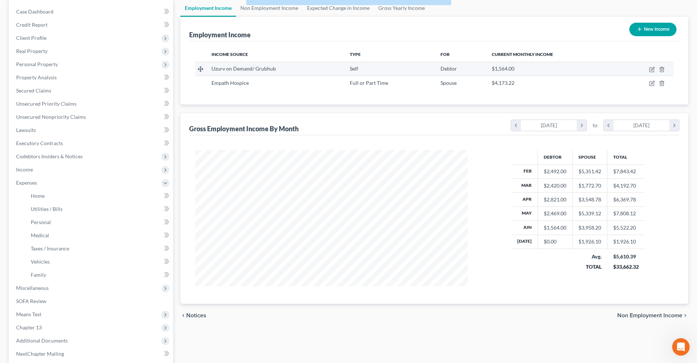
scroll to position [136, 288]
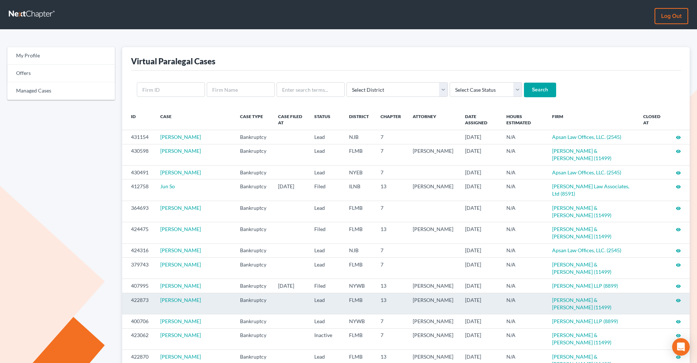
click at [556, 284] on icon "visibility" at bounding box center [678, 300] width 5 height 5
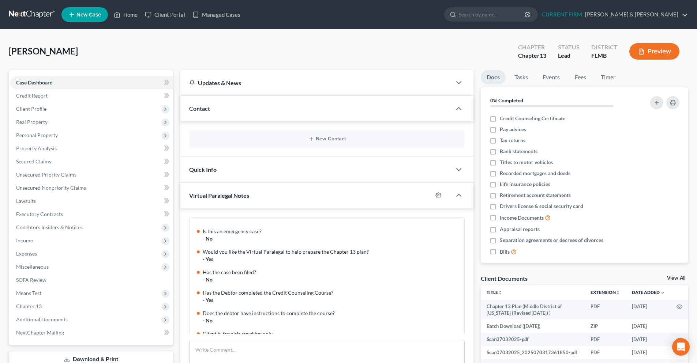
scroll to position [130, 0]
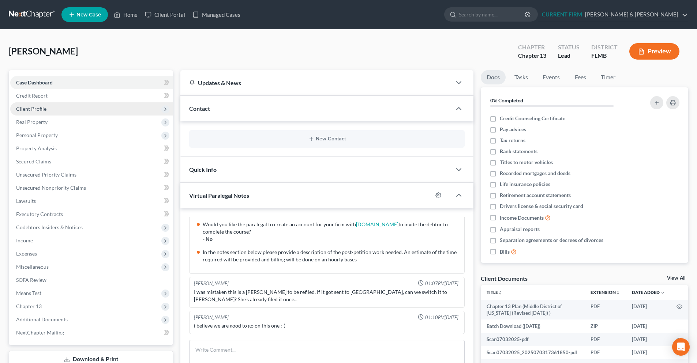
click at [28, 110] on span "Client Profile" at bounding box center [31, 109] width 30 height 6
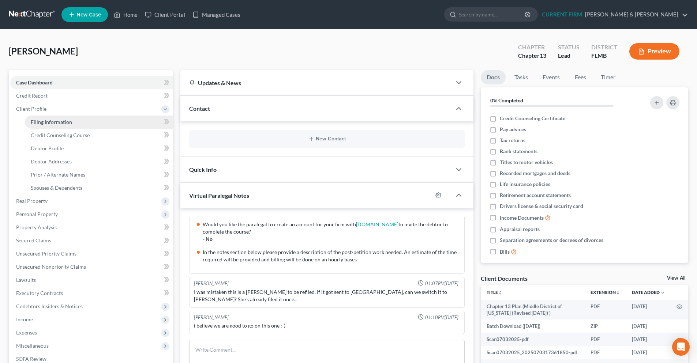
click at [36, 123] on span "Filing Information" at bounding box center [51, 122] width 41 height 6
select select "1"
select select "0"
select select "3"
select select "9"
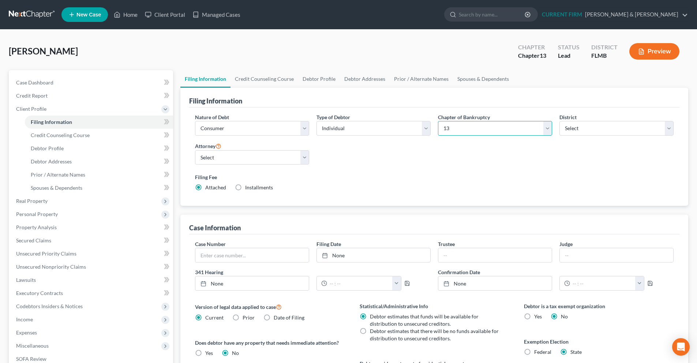
click at [543, 130] on select "Select 7 11 12 13" at bounding box center [495, 128] width 114 height 15
select select "0"
click at [438, 121] on select "Select 7 11 12 13" at bounding box center [495, 128] width 114 height 15
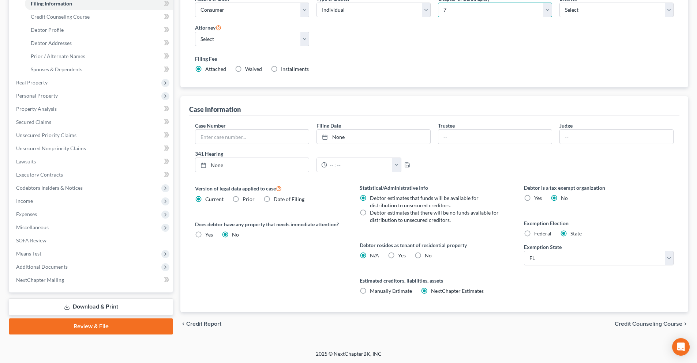
scroll to position [119, 0]
click at [645, 323] on span "Credit Counseling Course" at bounding box center [649, 324] width 68 height 6
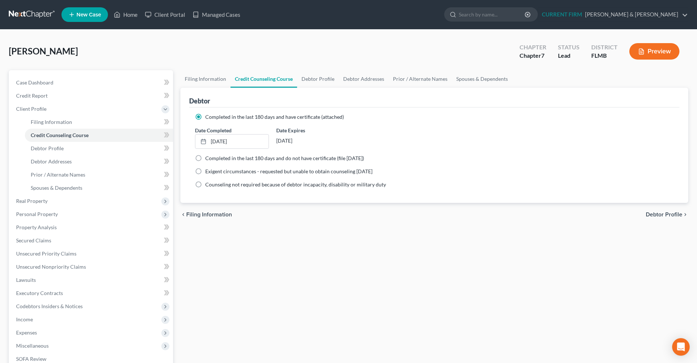
click at [659, 212] on span "Debtor Profile" at bounding box center [664, 215] width 37 height 6
select select "1"
select select "2"
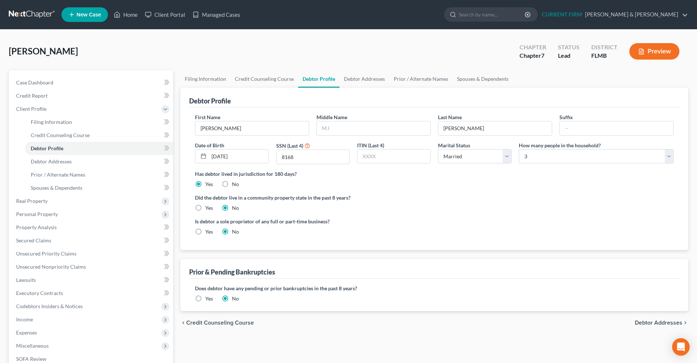
radio input "true"
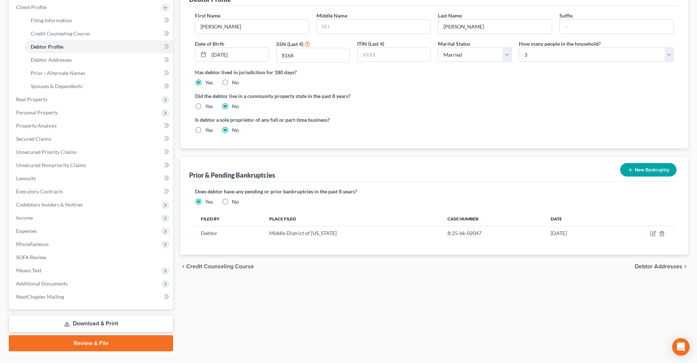
scroll to position [110, 0]
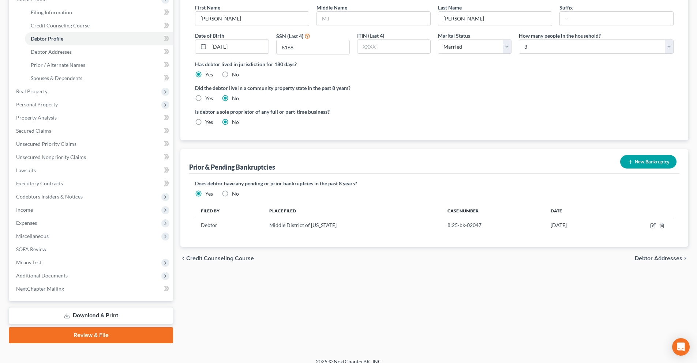
click at [640, 259] on span "Debtor Addresses" at bounding box center [659, 259] width 48 height 6
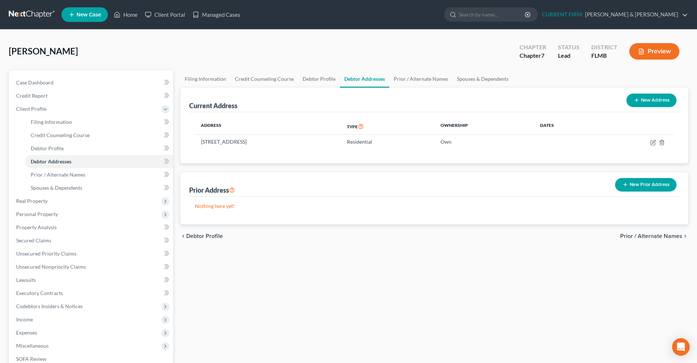
click at [642, 236] on span "Prior / Alternate Names" at bounding box center [651, 236] width 62 height 6
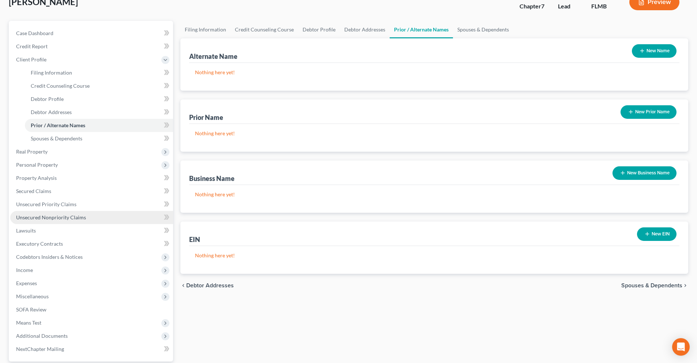
scroll to position [73, 0]
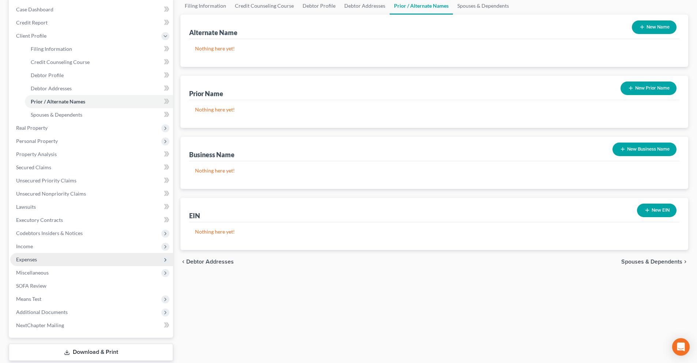
click at [36, 259] on span "Expenses" at bounding box center [26, 259] width 21 height 6
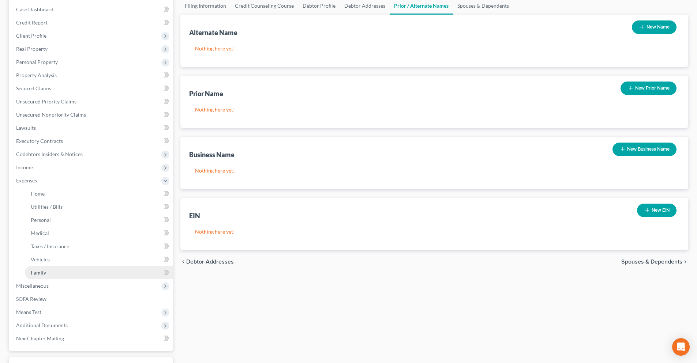
click at [78, 272] on link "Family" at bounding box center [99, 272] width 148 height 13
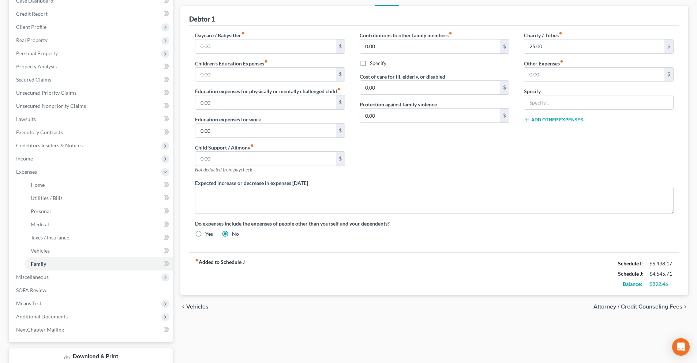
scroll to position [21, 0]
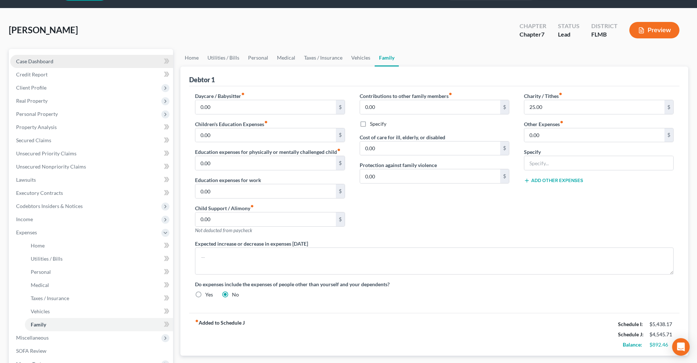
click at [35, 62] on span "Case Dashboard" at bounding box center [34, 61] width 37 height 6
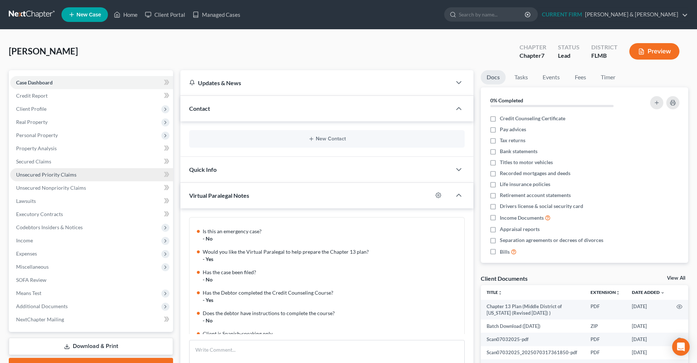
scroll to position [130, 0]
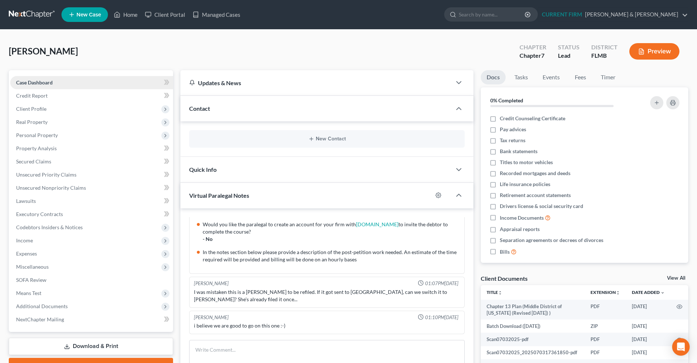
click at [89, 85] on link "Case Dashboard" at bounding box center [91, 82] width 163 height 13
